Goal: Transaction & Acquisition: Subscribe to service/newsletter

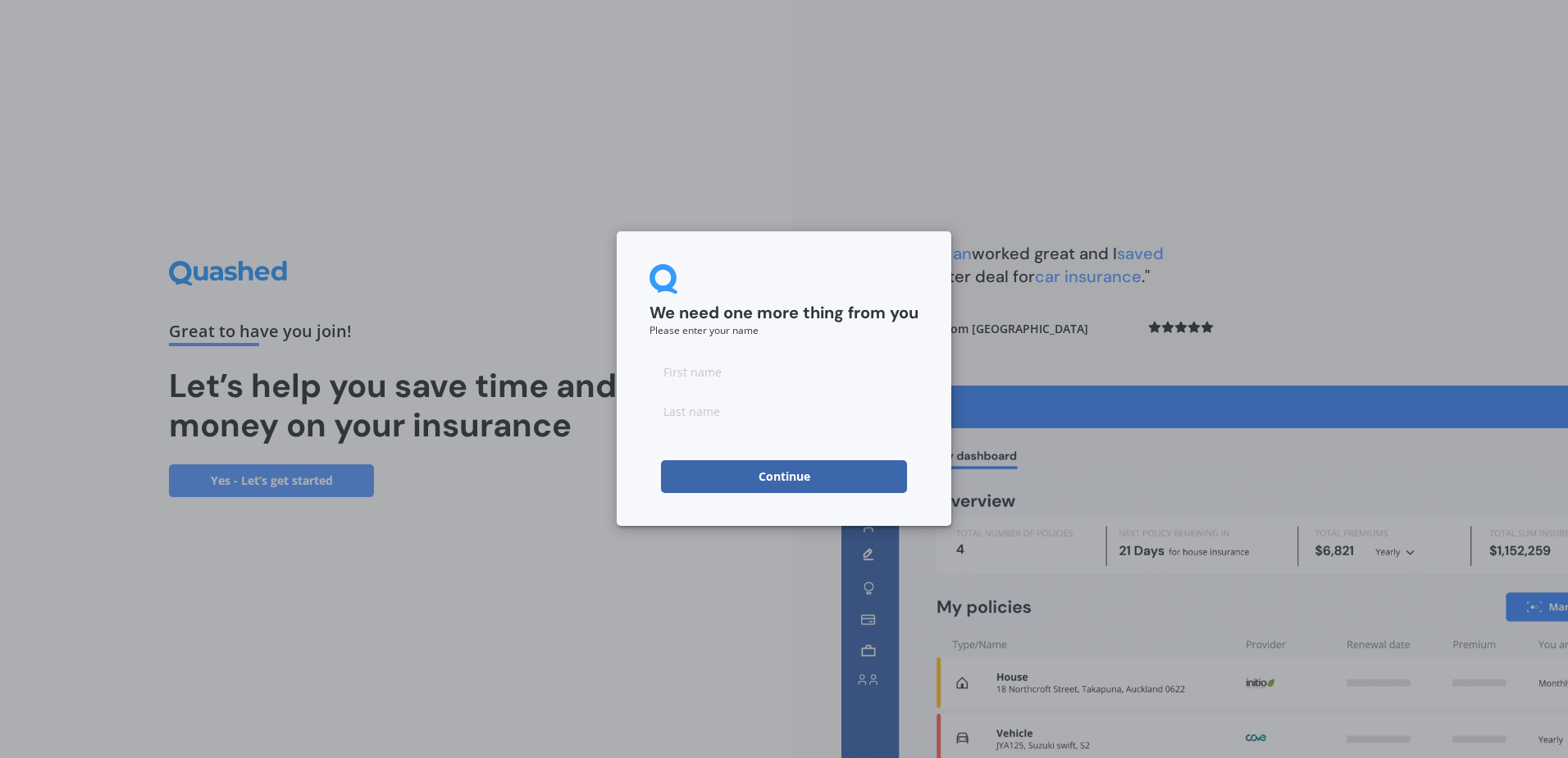
click at [815, 466] on button "Continue" at bounding box center [784, 476] width 246 height 33
